Goal: Information Seeking & Learning: Learn about a topic

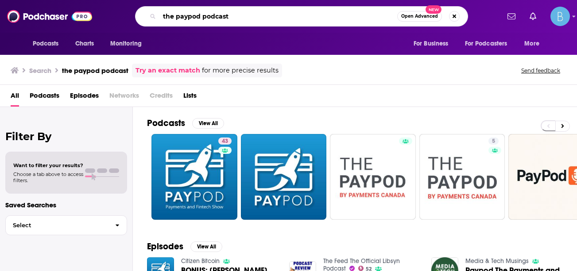
click at [295, 12] on input "the paypod podcast" at bounding box center [278, 16] width 238 height 14
type input "fixable"
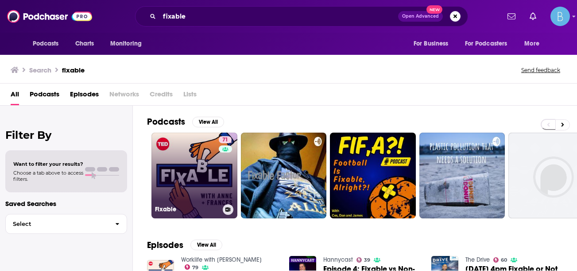
click at [188, 182] on link "71 Fixable" at bounding box center [194, 176] width 86 height 86
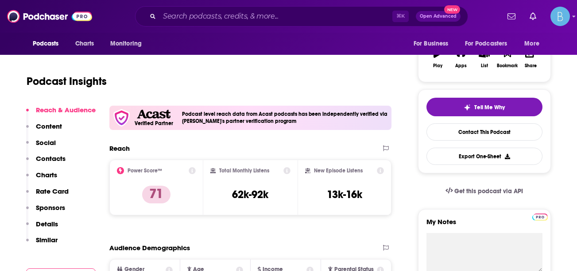
scroll to position [150, 0]
